Goal: Transaction & Acquisition: Download file/media

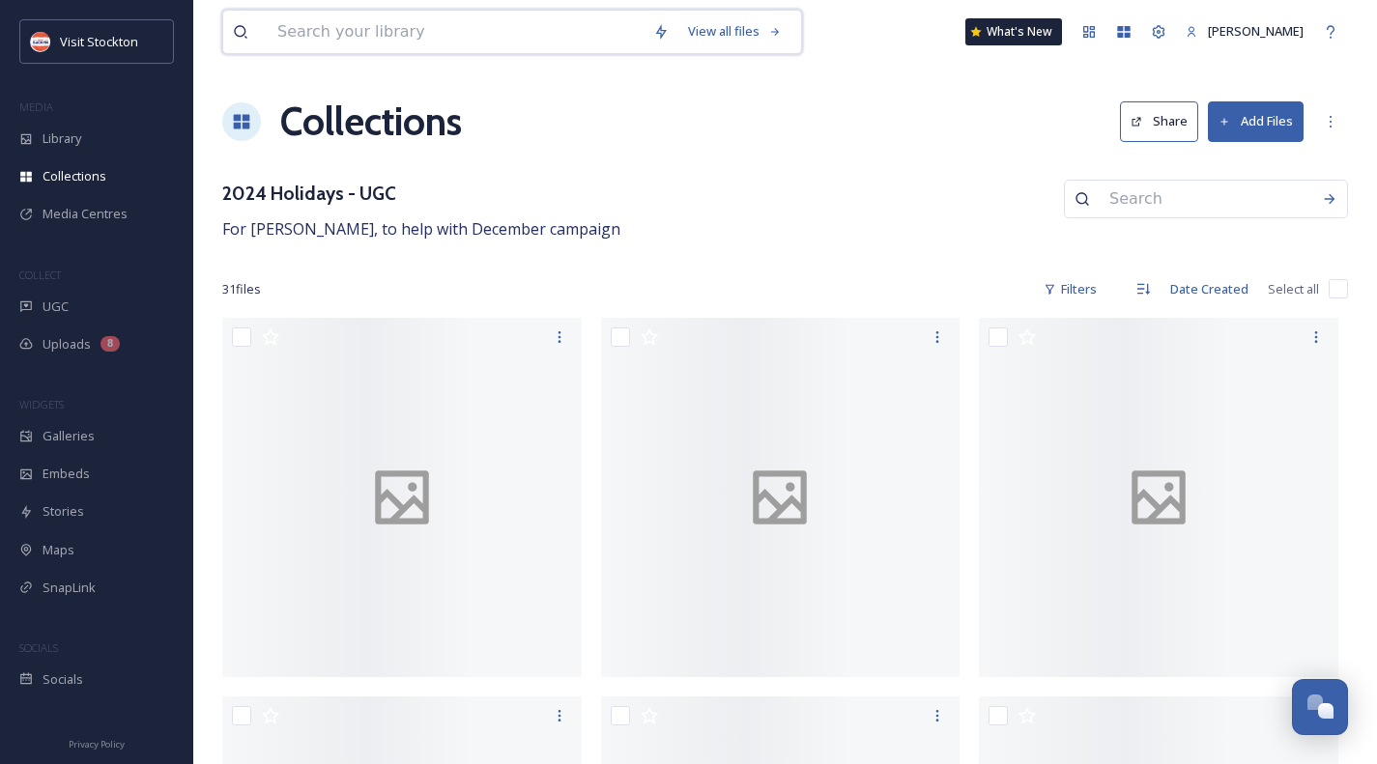
click at [292, 36] on input at bounding box center [456, 32] width 376 height 43
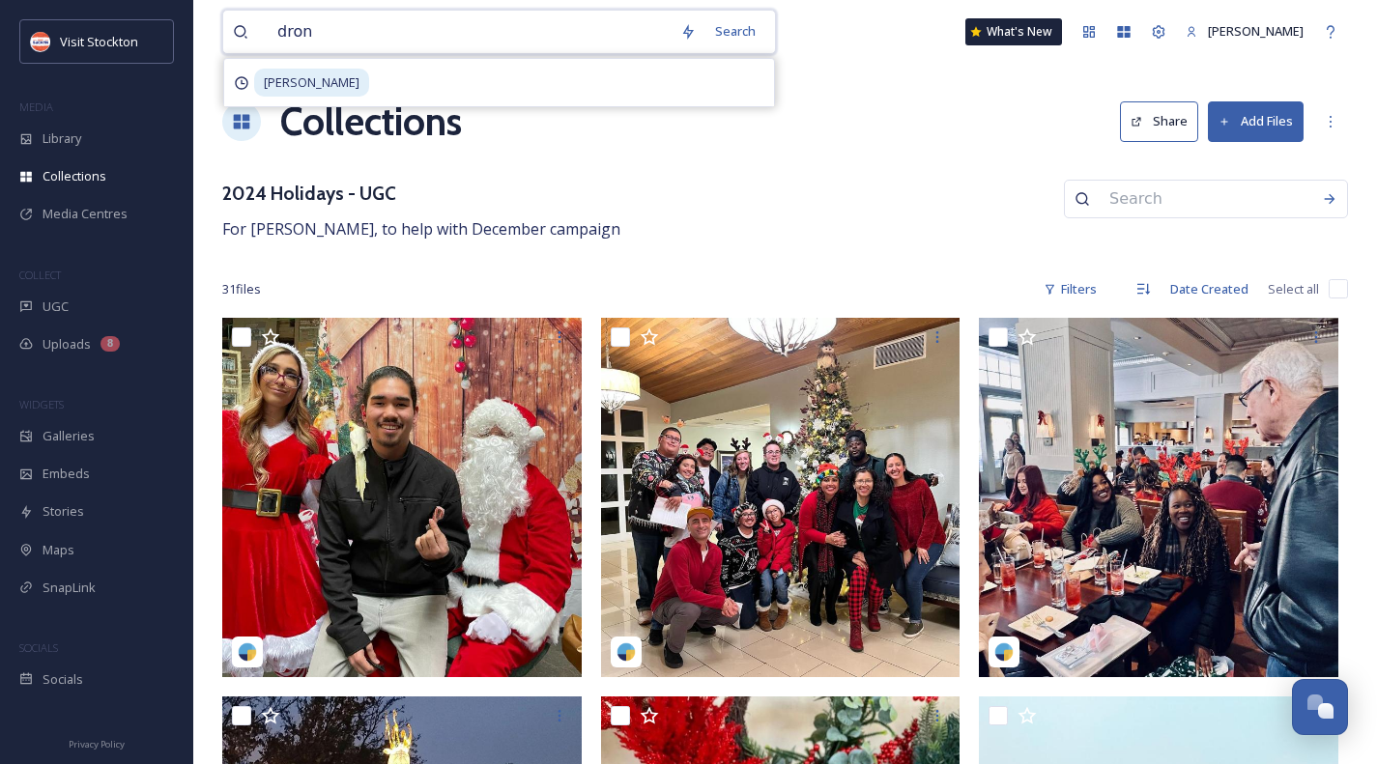
type input "drone"
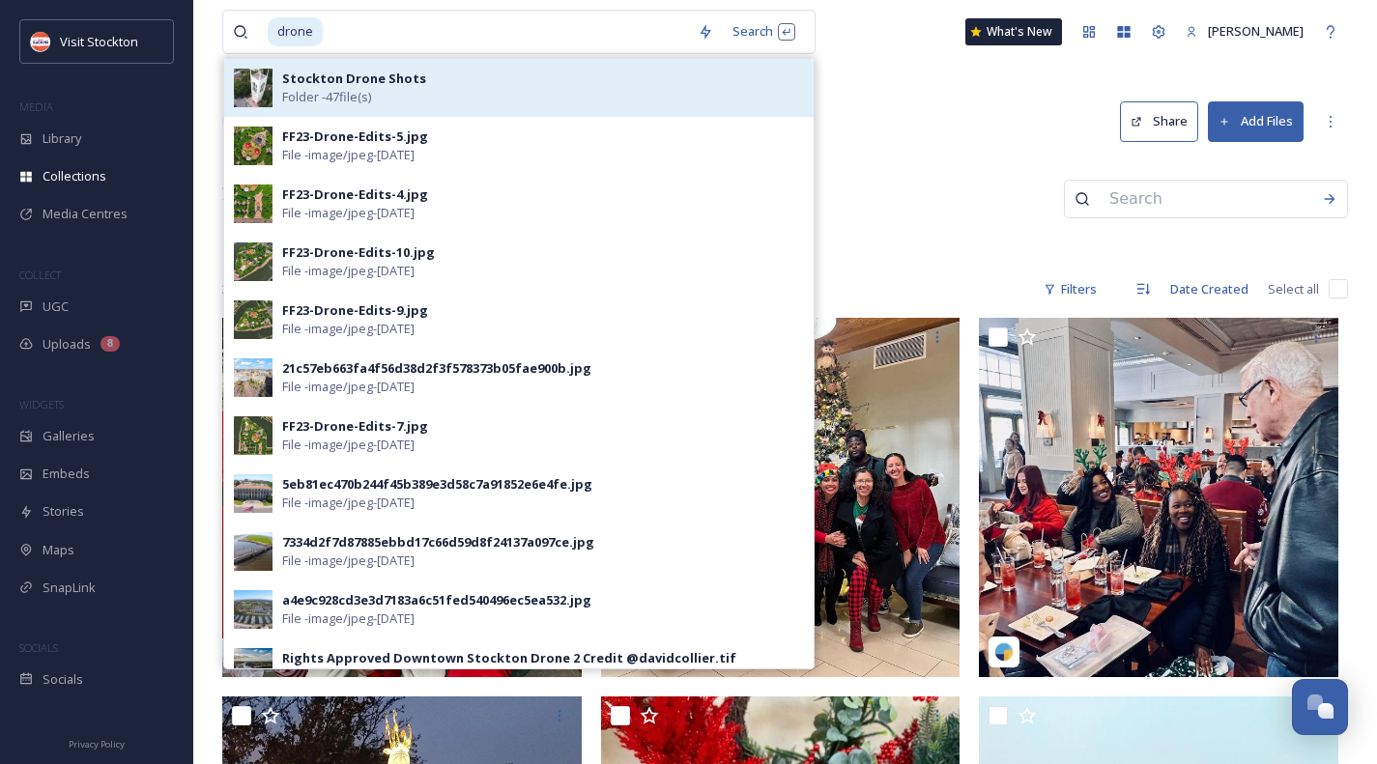
click at [429, 82] on div "Stockton Drone Shots Folder - 47 file(s)" at bounding box center [543, 88] width 522 height 37
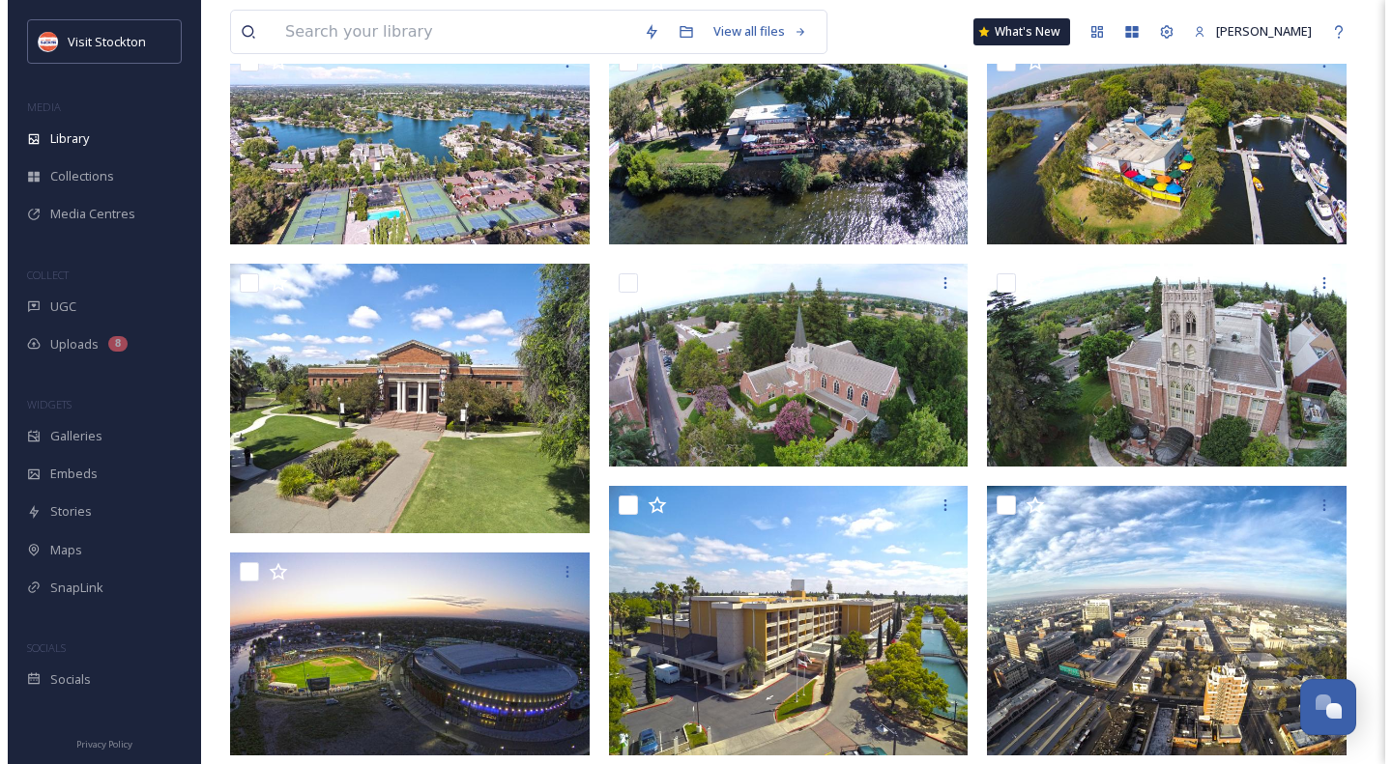
scroll to position [193, 0]
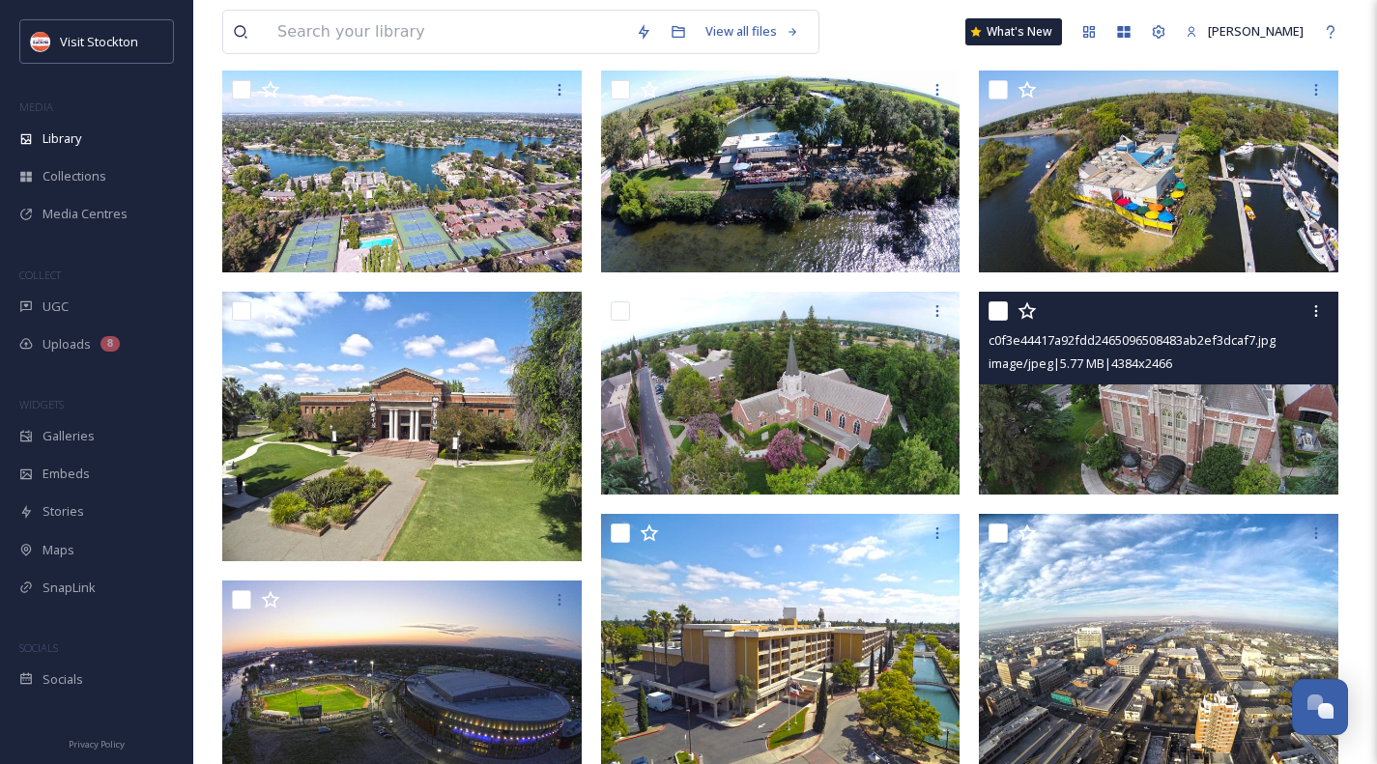
click at [1210, 378] on div "c0f3e44417a92fdd2465096508483ab2ef3dcaf7.jpg image/jpeg | 5.77 MB | 4384 x 2466" at bounding box center [1159, 338] width 360 height 93
click at [1228, 418] on img at bounding box center [1159, 393] width 360 height 202
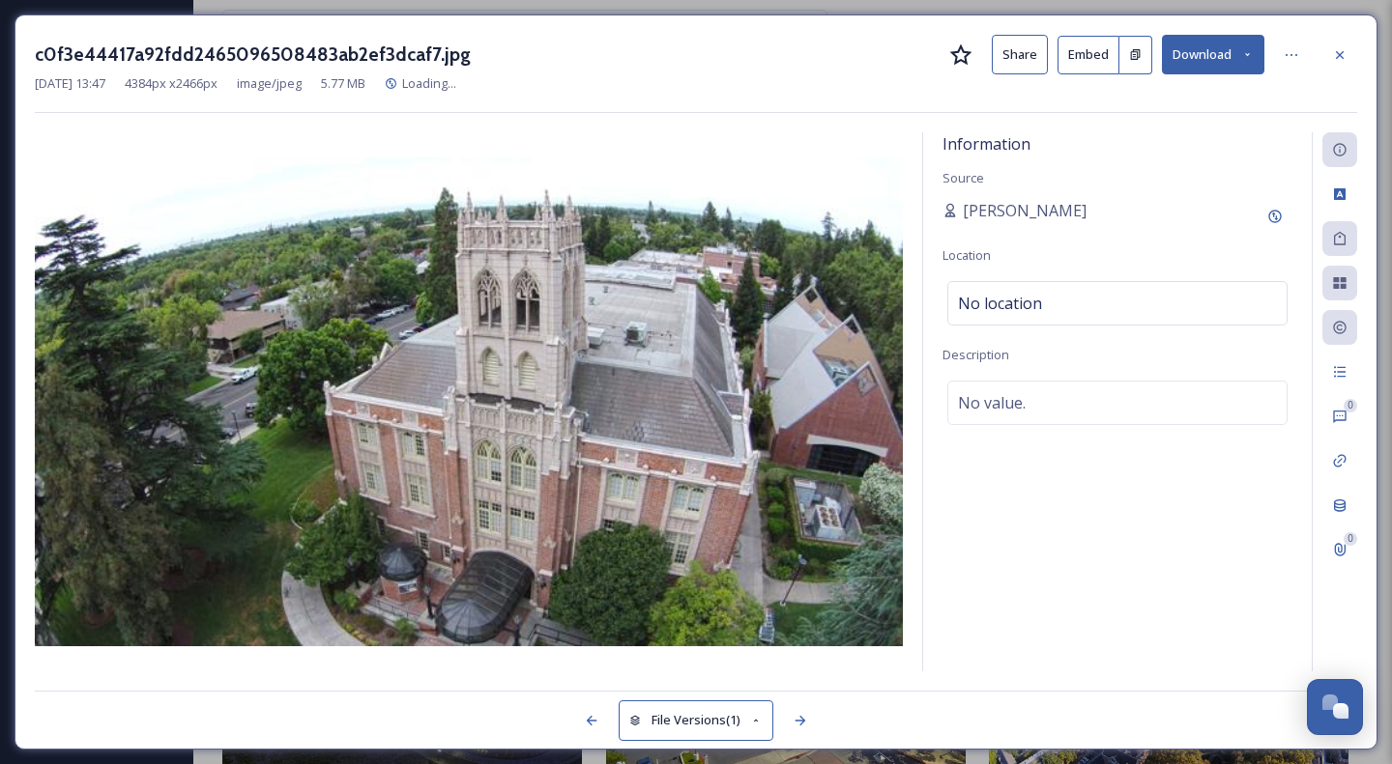
click at [1246, 49] on icon at bounding box center [1247, 54] width 13 height 13
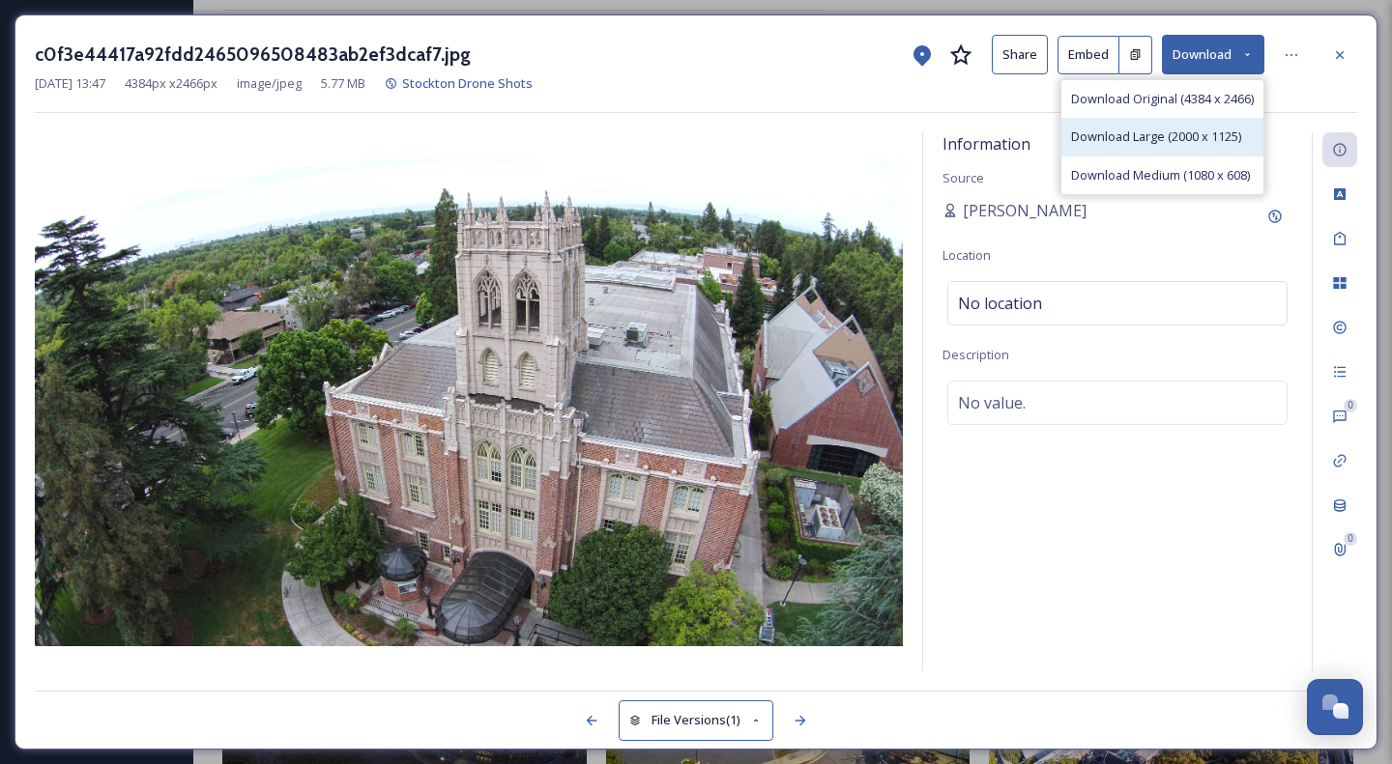
click at [1194, 134] on span "Download Large (2000 x 1125)" at bounding box center [1156, 137] width 170 height 18
